Goal: Task Accomplishment & Management: Complete application form

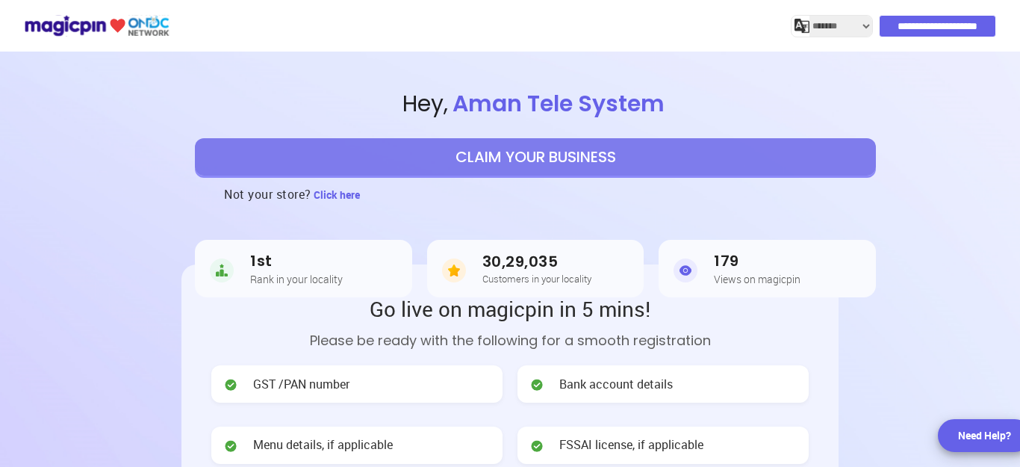
select select "*******"
click at [602, 152] on button "CLAIM YOUR BUSINESS" at bounding box center [535, 156] width 681 height 37
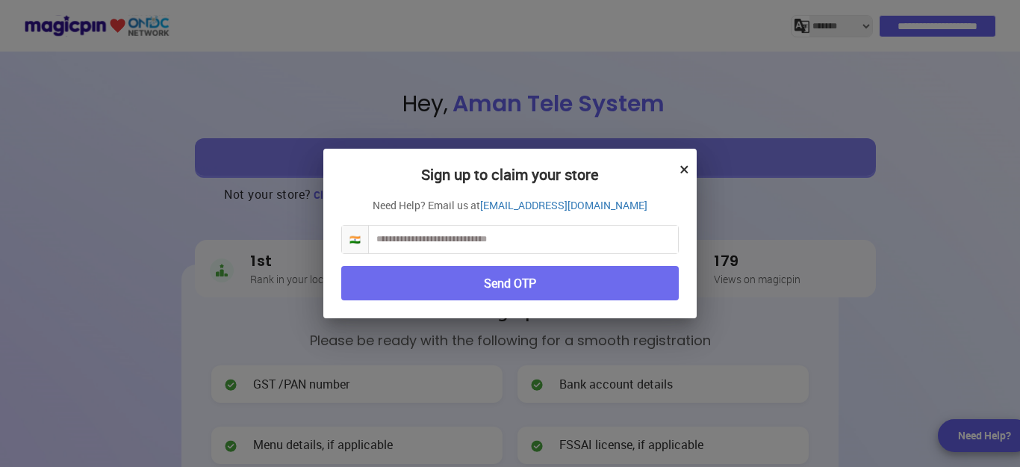
click at [506, 236] on input "text" at bounding box center [523, 240] width 309 height 28
type input "**********"
click at [517, 284] on button "Send OTP" at bounding box center [510, 283] width 338 height 35
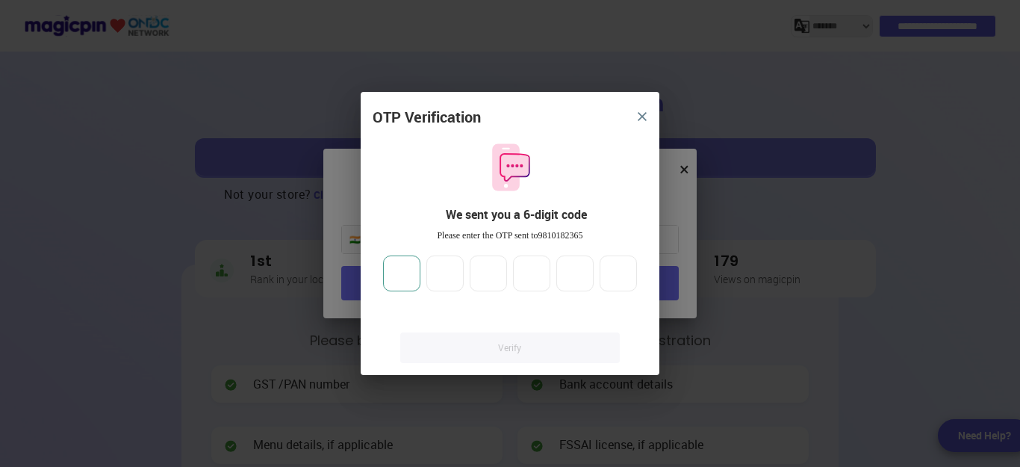
click at [396, 273] on input "number" at bounding box center [401, 273] width 37 height 36
type input "*"
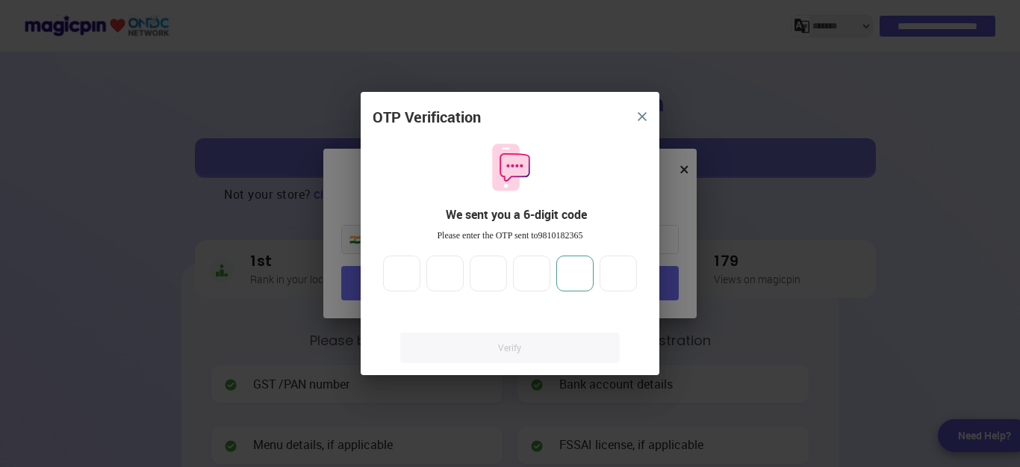
type input "*"
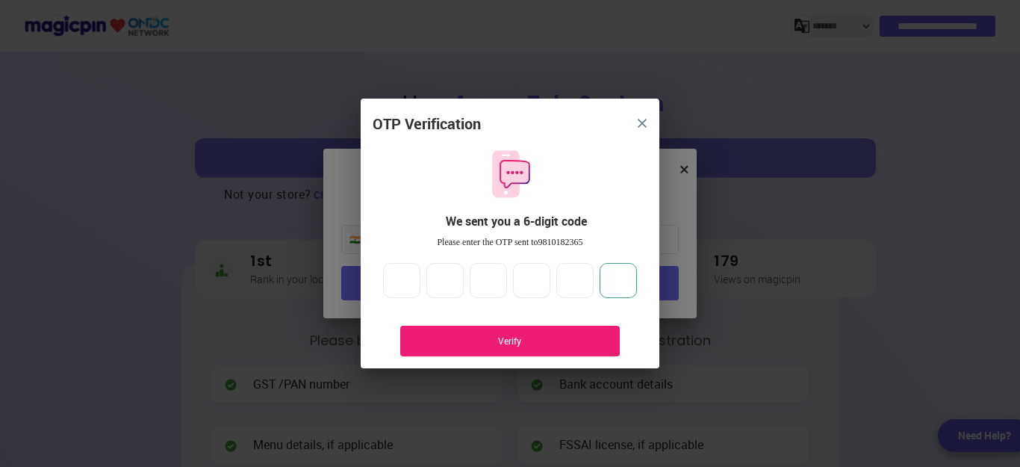
type input "*"
click at [508, 336] on div "Verify" at bounding box center [510, 341] width 175 height 13
click at [541, 340] on div "Verify" at bounding box center [510, 341] width 175 height 13
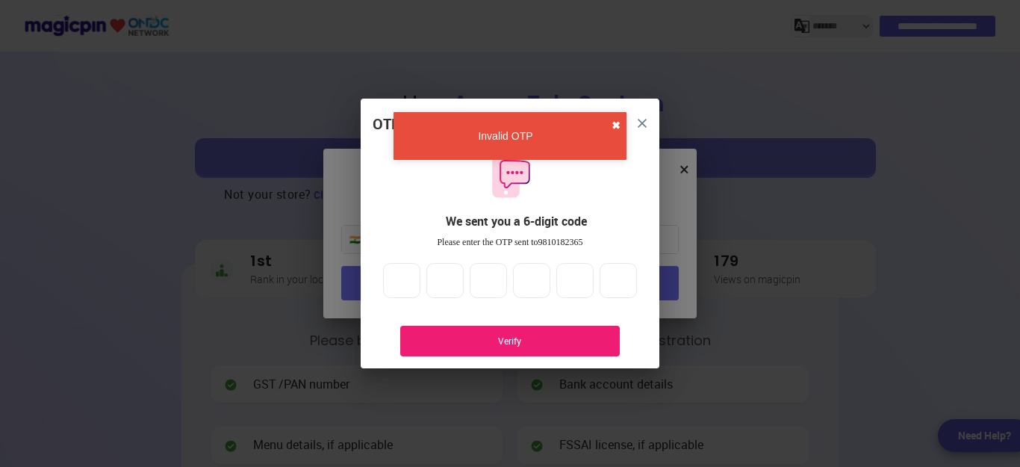
click at [616, 125] on button "✖" at bounding box center [616, 125] width 9 height 15
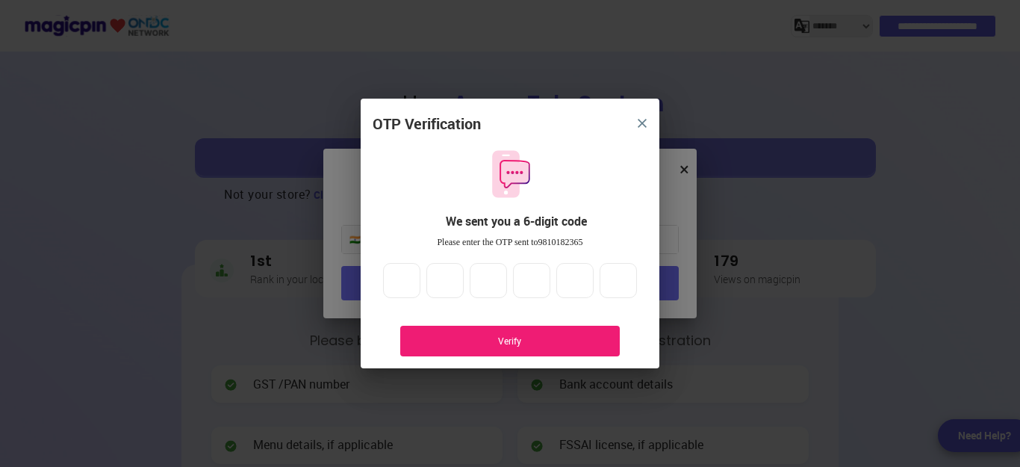
click at [640, 120] on img "close" at bounding box center [642, 123] width 9 height 9
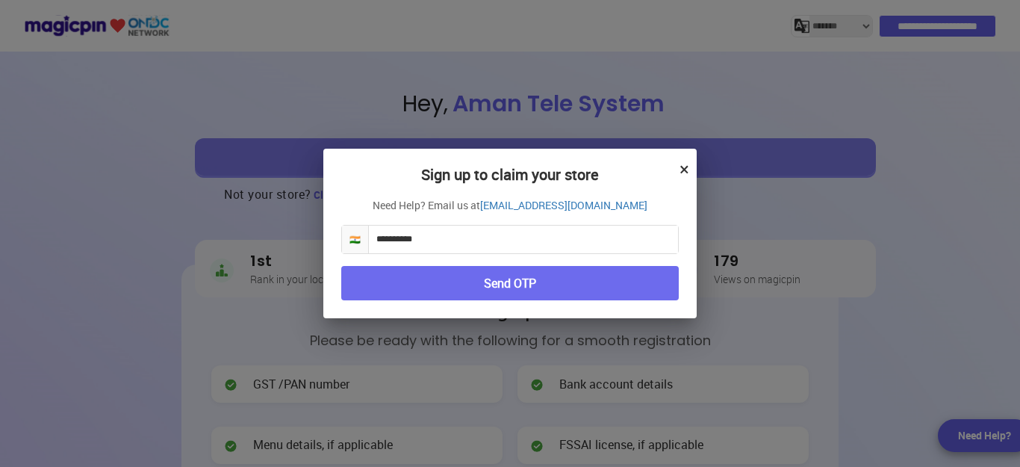
click at [531, 281] on button "Send OTP" at bounding box center [510, 283] width 338 height 35
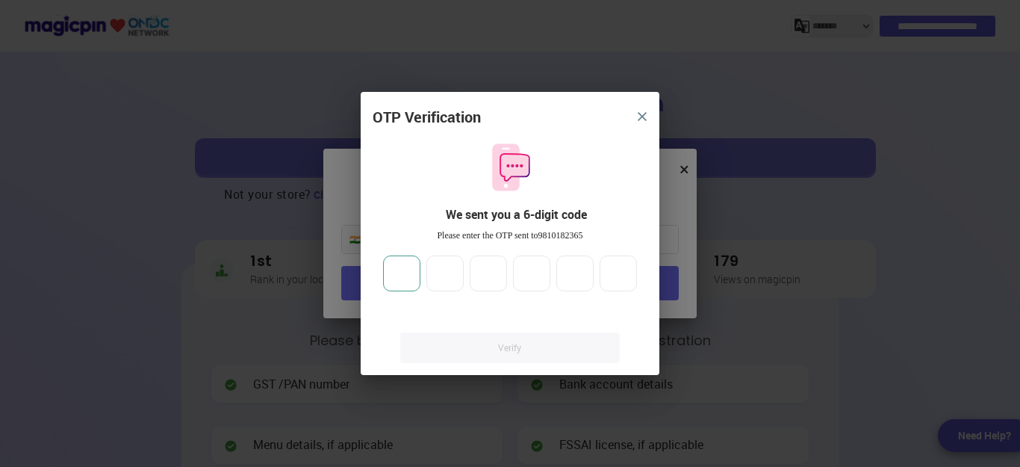
click at [406, 273] on input "number" at bounding box center [401, 273] width 37 height 36
type input "*"
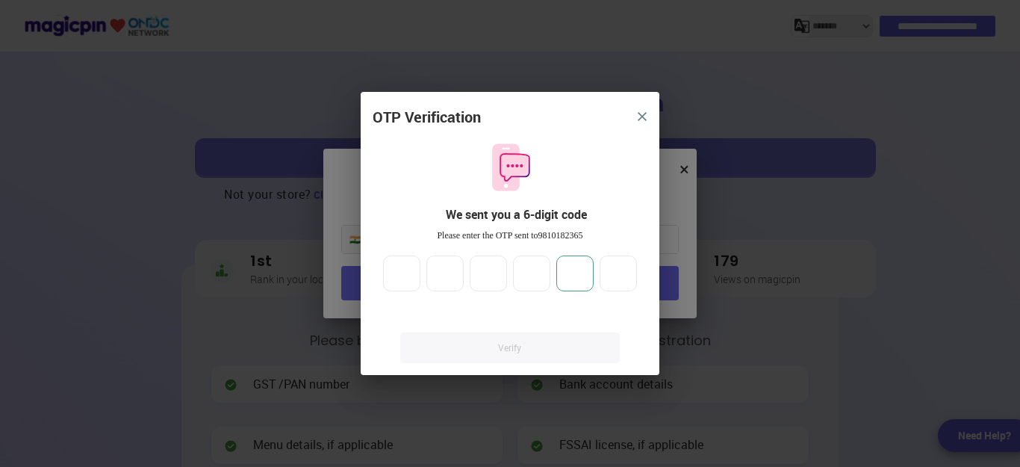
type input "*"
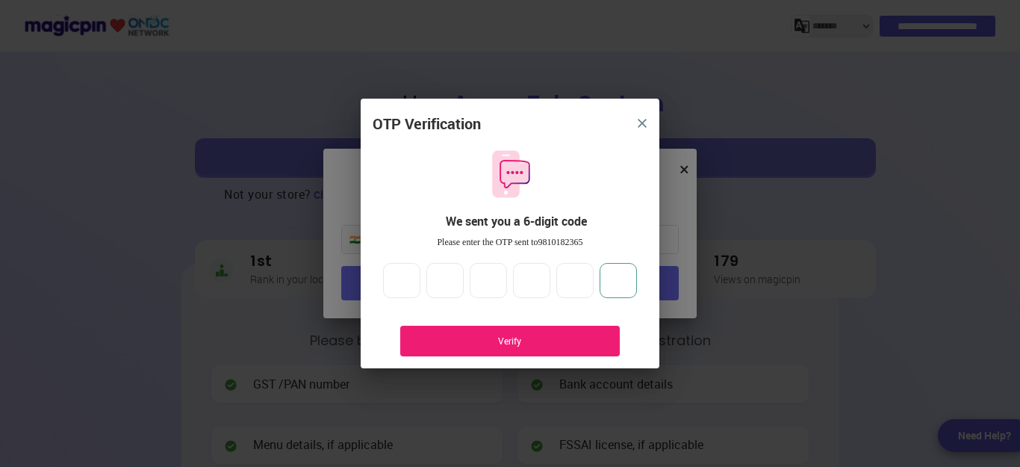
type input "*"
click at [518, 333] on div "Verify" at bounding box center [510, 341] width 220 height 31
click at [517, 342] on div "Verify" at bounding box center [510, 341] width 175 height 13
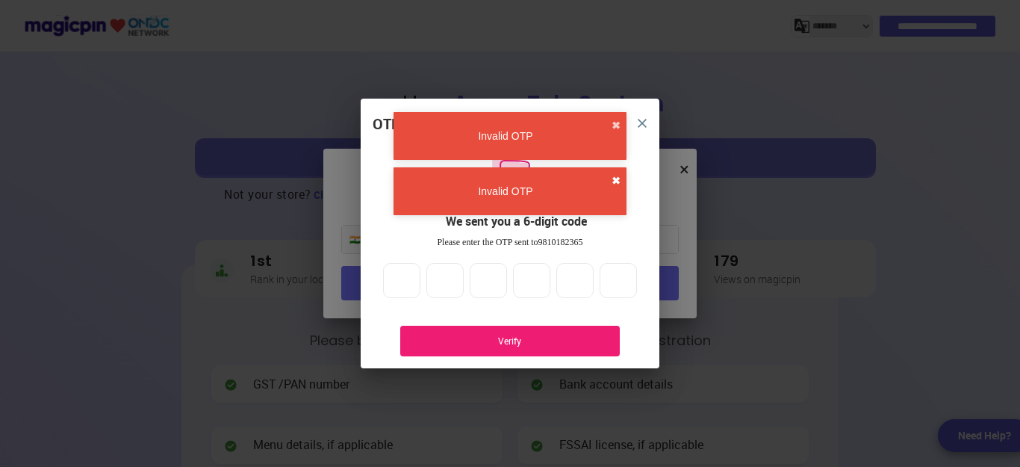
click at [616, 182] on button "✖" at bounding box center [616, 180] width 9 height 15
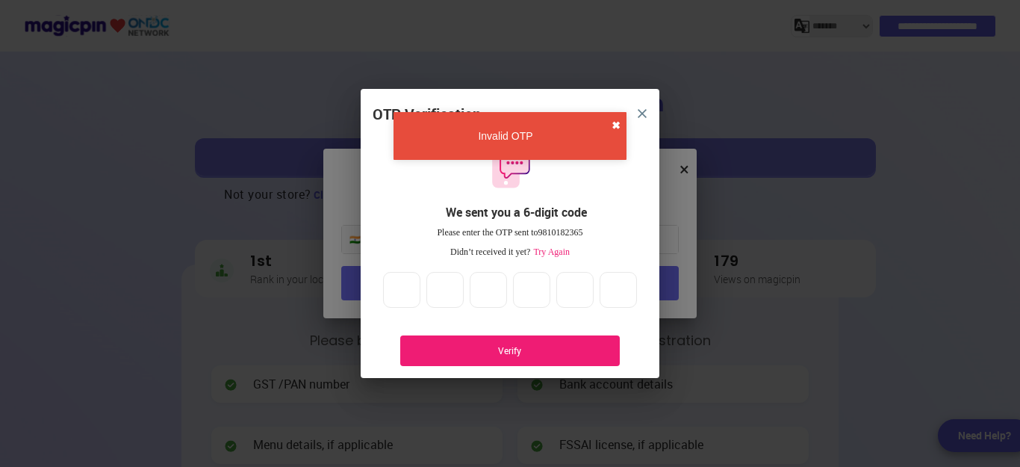
click at [615, 123] on button "✖" at bounding box center [616, 125] width 9 height 15
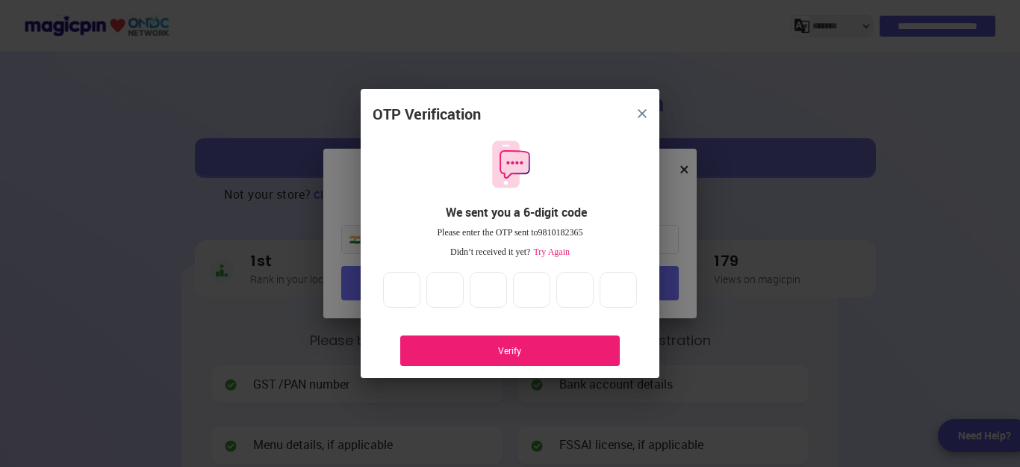
click at [560, 252] on span "Try Again" at bounding box center [550, 251] width 40 height 10
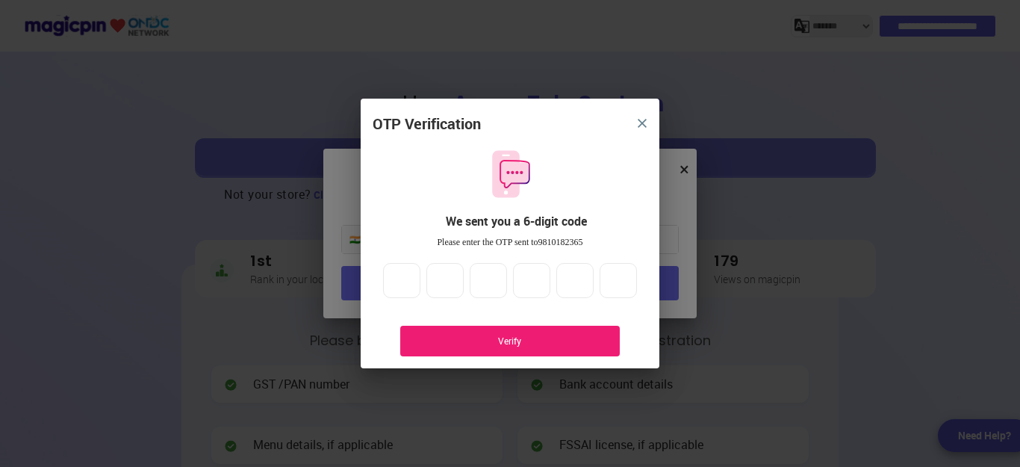
click at [532, 338] on div "Verify" at bounding box center [510, 341] width 175 height 13
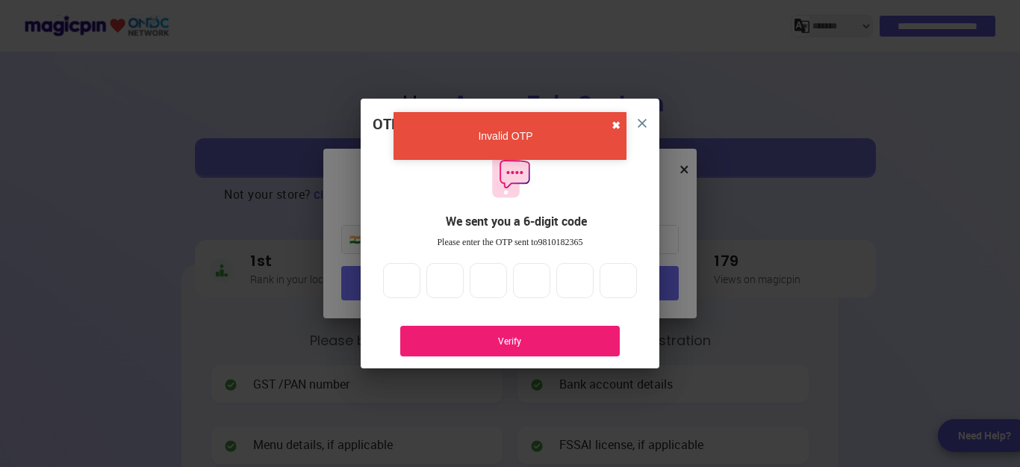
click at [613, 121] on button "✖" at bounding box center [616, 125] width 9 height 15
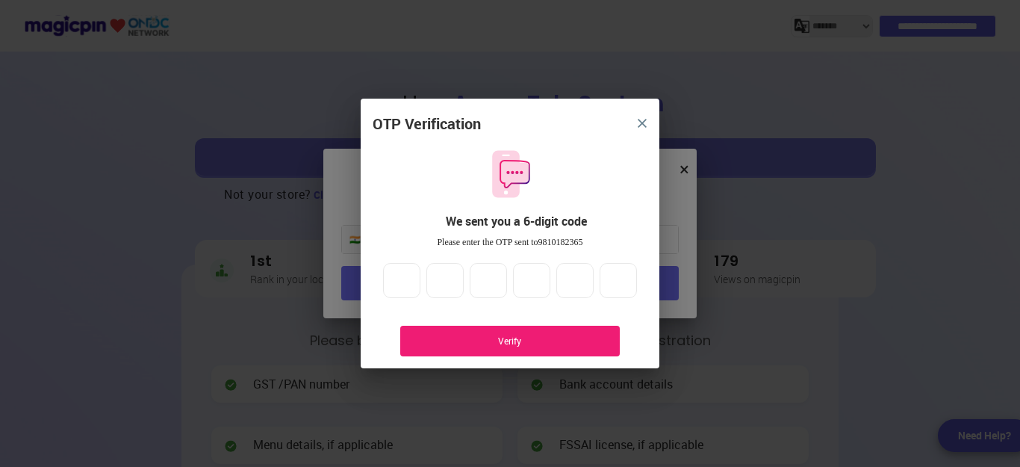
drag, startPoint x: 640, startPoint y: 118, endPoint x: 643, endPoint y: 130, distance: 12.3
click at [641, 120] on img "close" at bounding box center [642, 123] width 9 height 9
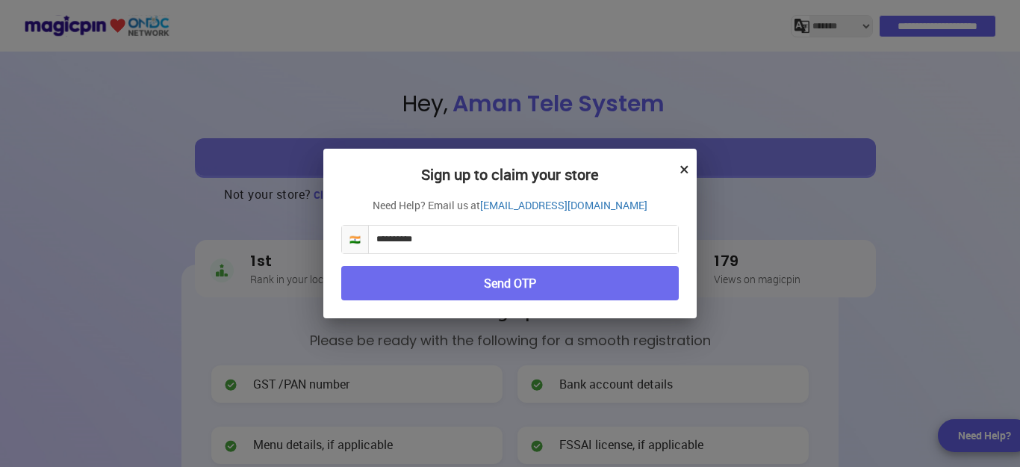
click at [685, 167] on button "×" at bounding box center [685, 168] width 10 height 25
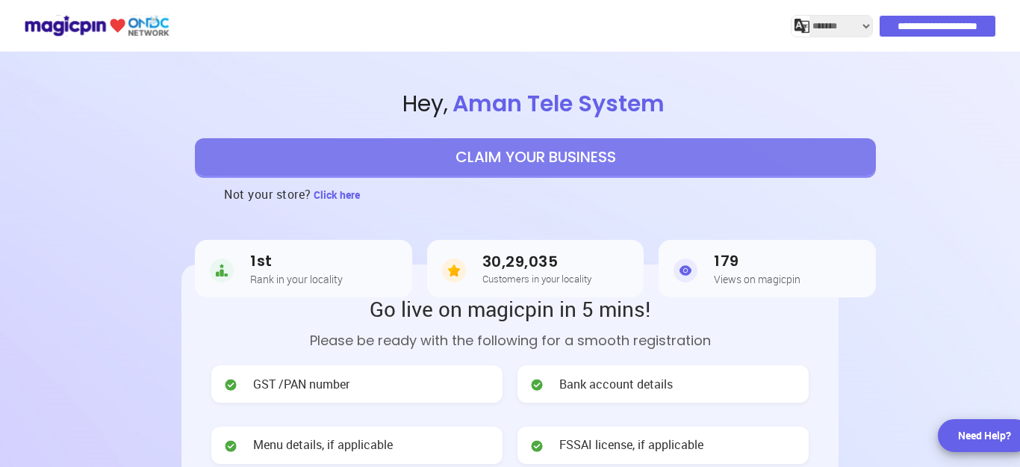
click at [963, 432] on div "Need Help?" at bounding box center [984, 435] width 53 height 15
